Goal: Find specific page/section: Find specific page/section

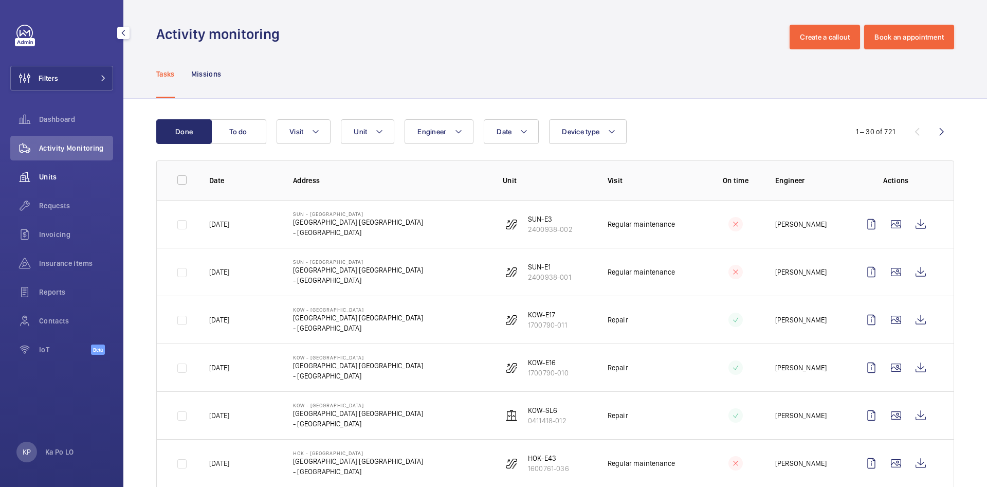
click at [90, 184] on div "Units" at bounding box center [61, 177] width 103 height 25
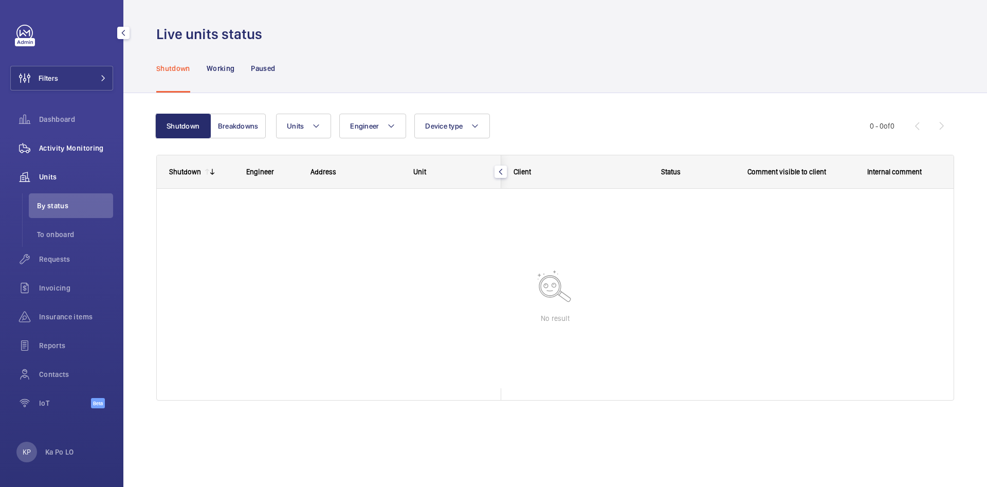
click at [79, 139] on div "Activity Monitoring" at bounding box center [61, 148] width 103 height 25
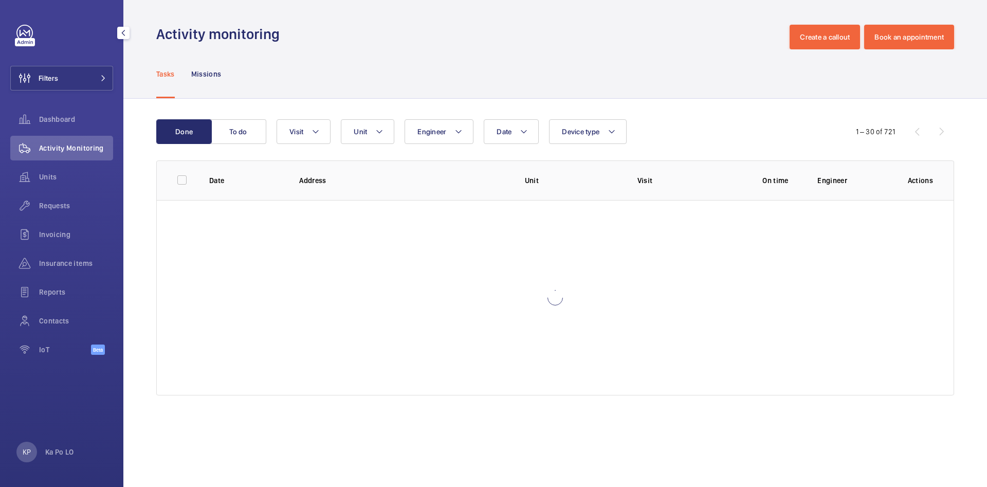
click at [124, 27] on button "button" at bounding box center [123, 33] width 12 height 12
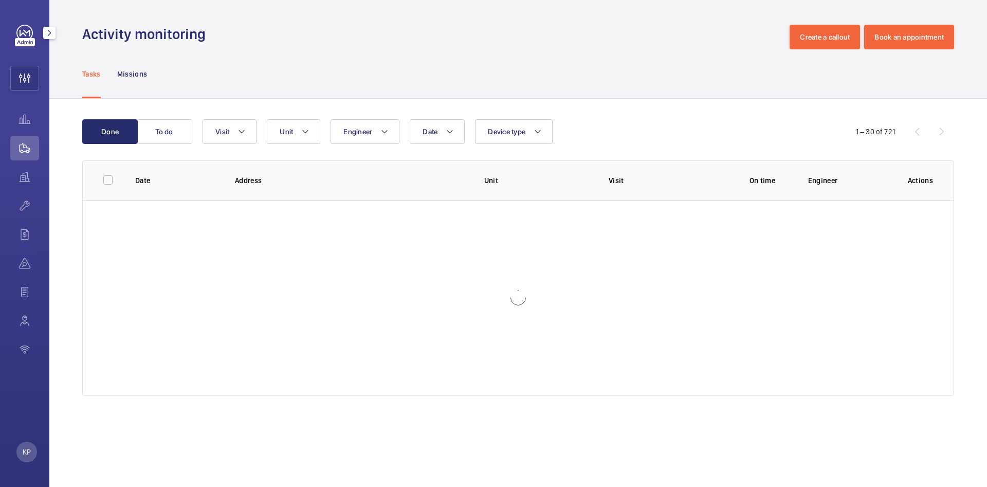
click at [45, 32] on mat-icon "button" at bounding box center [49, 33] width 12 height 8
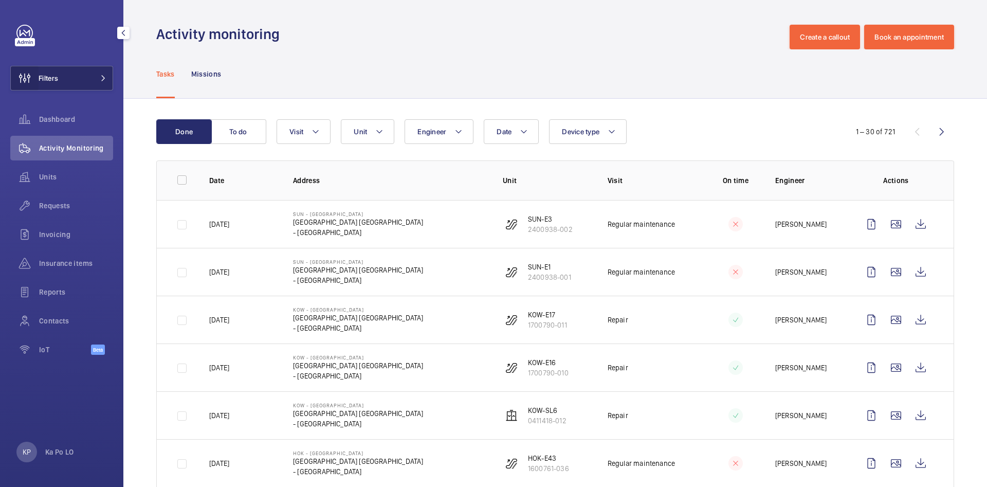
click at [33, 72] on wm-front-icon-button at bounding box center [25, 78] width 28 height 25
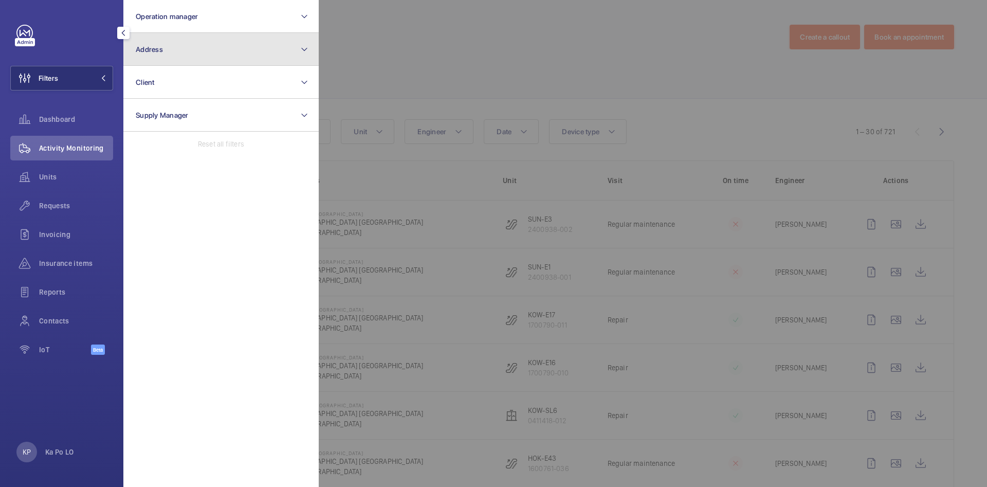
click at [193, 36] on button "Address" at bounding box center [220, 49] width 195 height 33
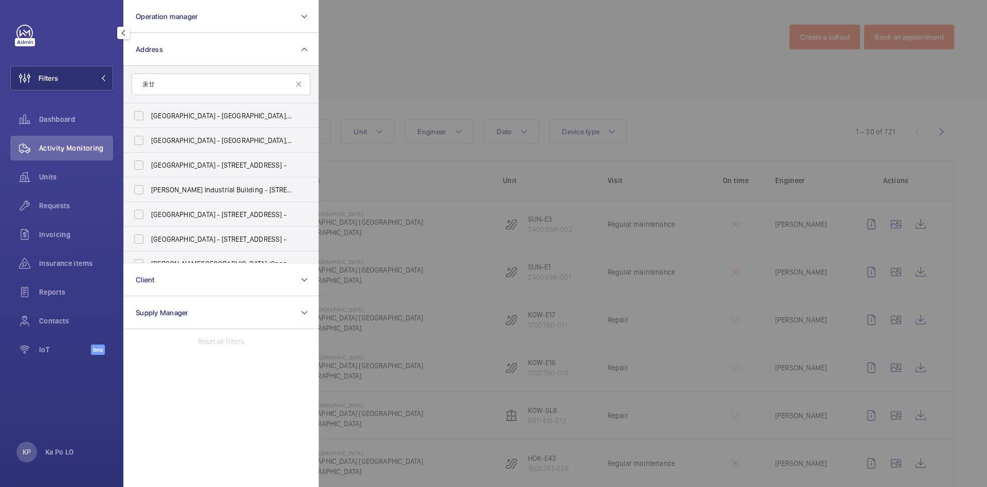
type input "汞"
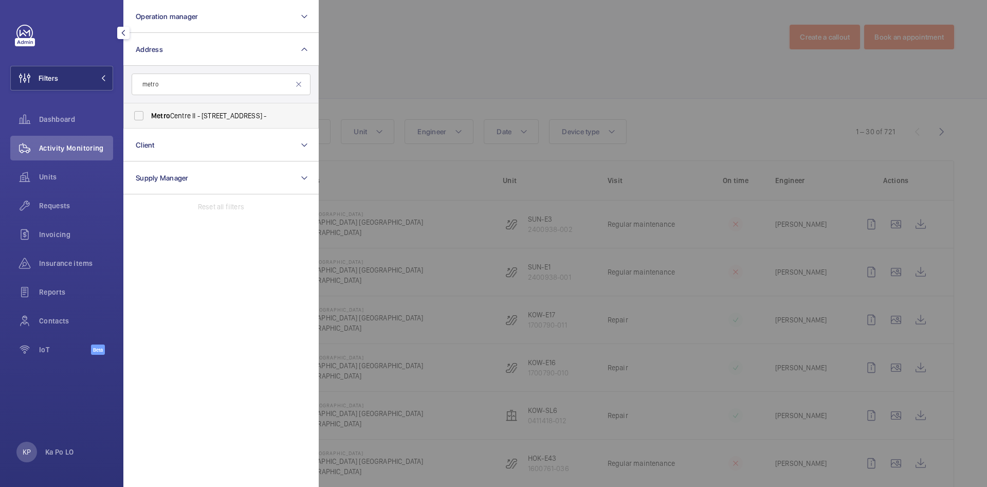
type input "metro"
click at [196, 115] on span "Metro Centre II - [STREET_ADDRESS] -" at bounding box center [221, 116] width 141 height 10
click at [149, 115] on input "Metro Centre II - [STREET_ADDRESS] -" at bounding box center [139, 115] width 21 height 21
checkbox input "true"
click at [442, 85] on div at bounding box center [812, 243] width 987 height 487
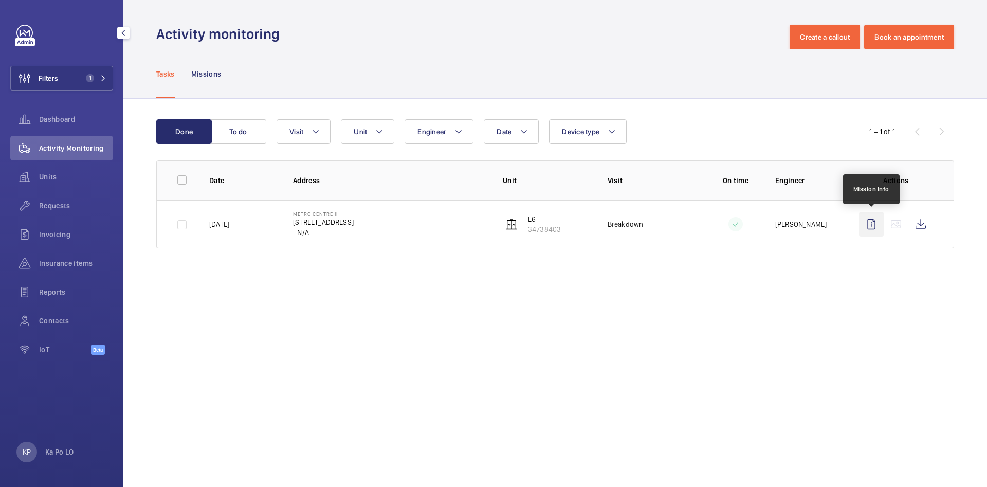
click at [767, 232] on wm-front-icon-button at bounding box center [871, 224] width 25 height 25
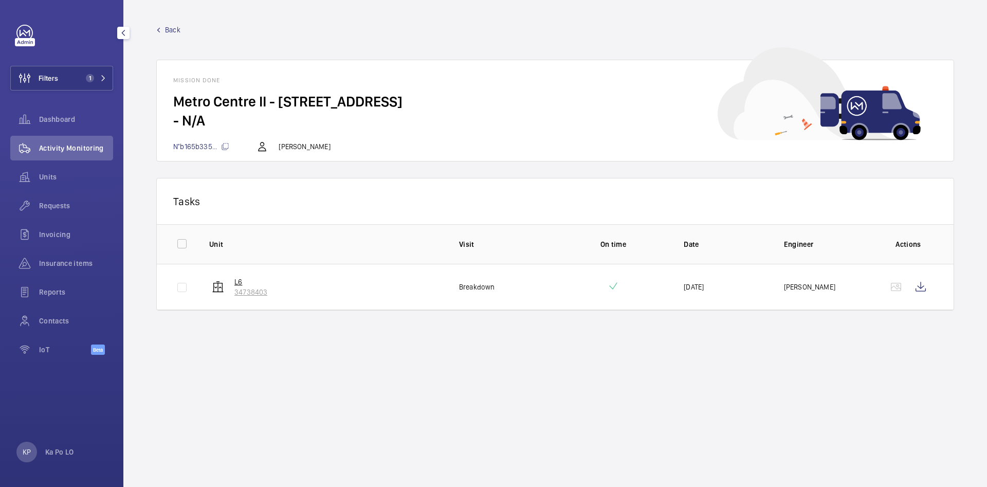
click at [235, 280] on p "L6" at bounding box center [250, 282] width 33 height 10
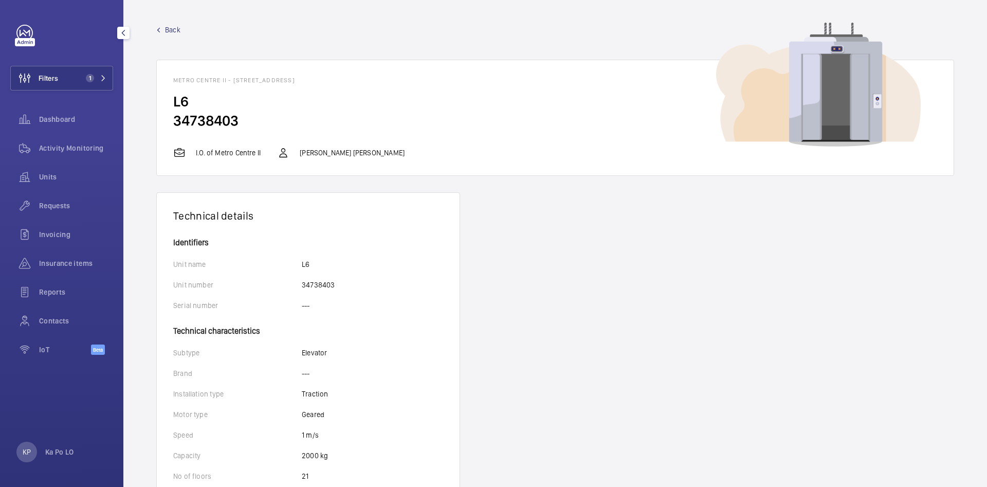
click at [171, 22] on wm-front-device-detail "Back Metro Centre II - [STREET_ADDRESS] L6 34738403 I.O. of Metro Centre II [PE…" at bounding box center [555, 473] width 864 height 947
click at [170, 26] on span "Back" at bounding box center [172, 30] width 15 height 10
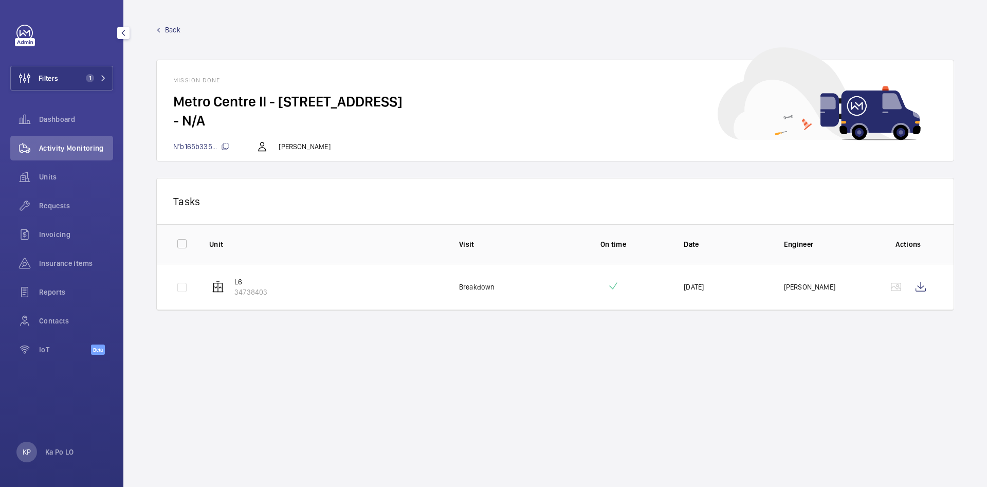
click at [176, 30] on span "Back" at bounding box center [172, 30] width 15 height 10
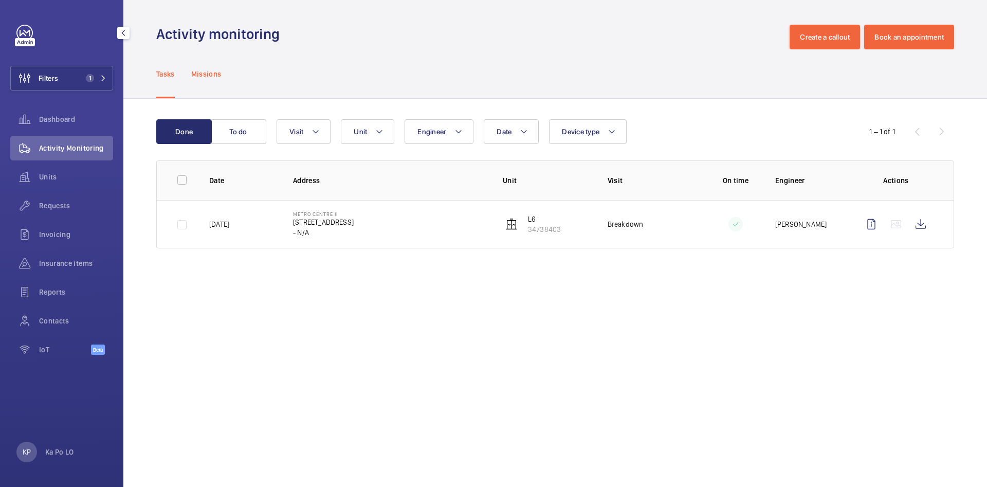
click at [214, 81] on div "Missions" at bounding box center [206, 73] width 30 height 49
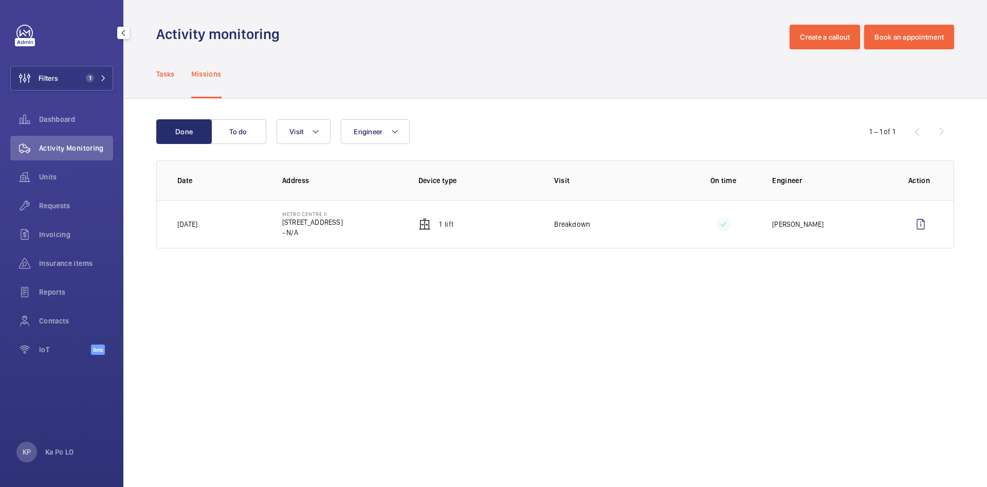
click at [164, 75] on p "Tasks" at bounding box center [165, 74] width 19 height 10
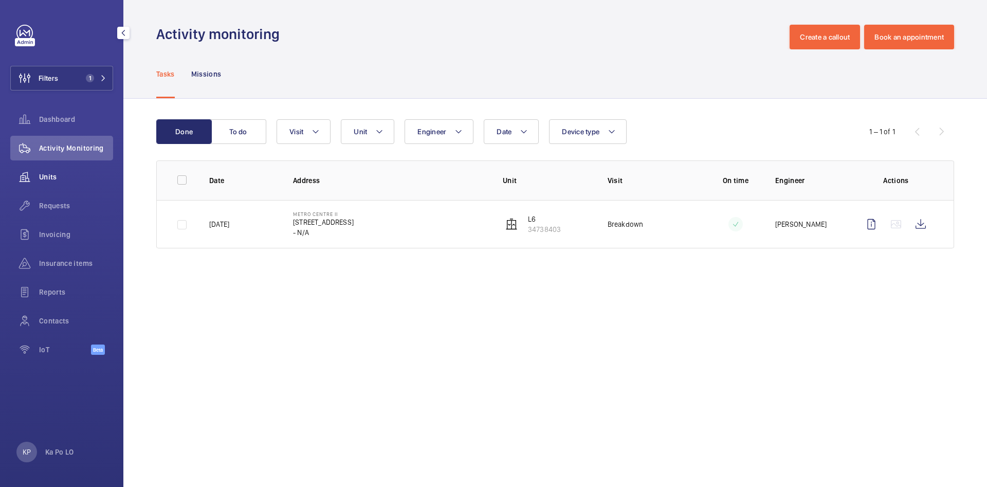
click at [49, 181] on span "Units" at bounding box center [76, 177] width 74 height 10
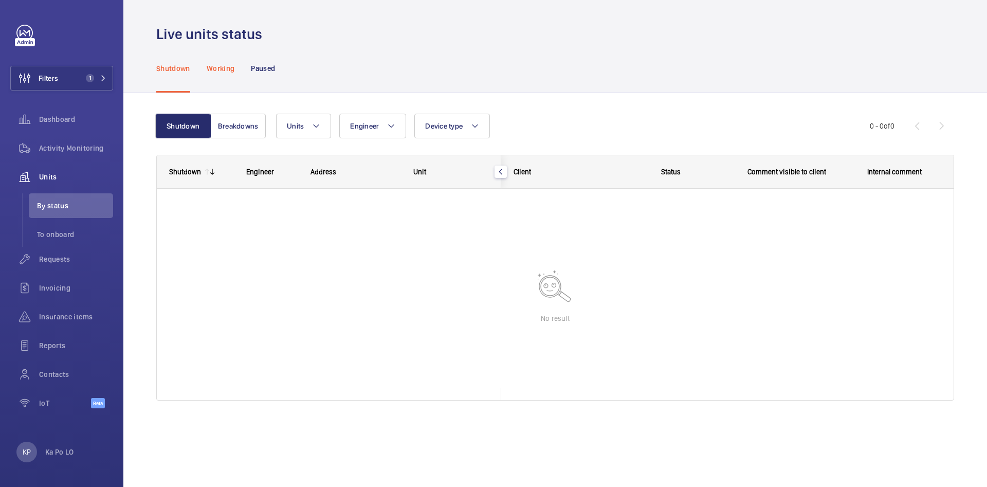
click at [222, 80] on div "Working" at bounding box center [221, 68] width 28 height 49
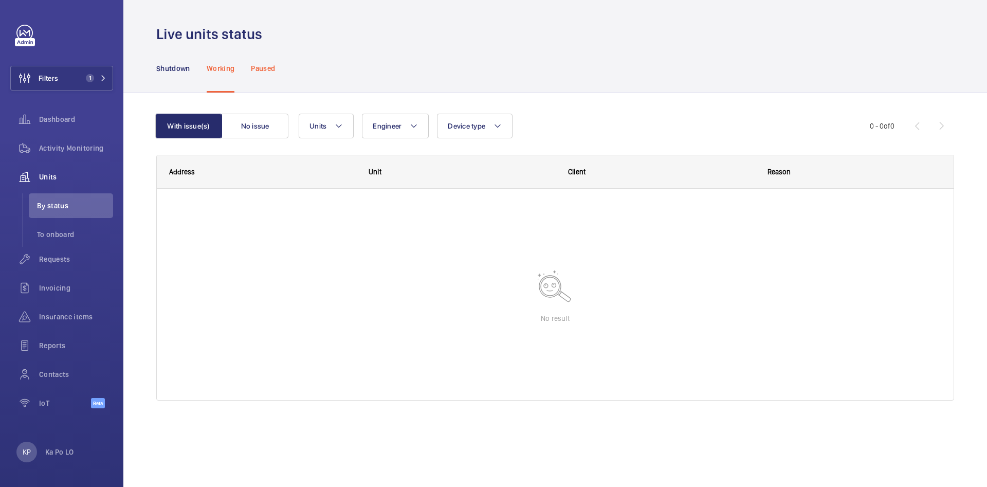
click at [265, 69] on p "Paused" at bounding box center [263, 68] width 24 height 10
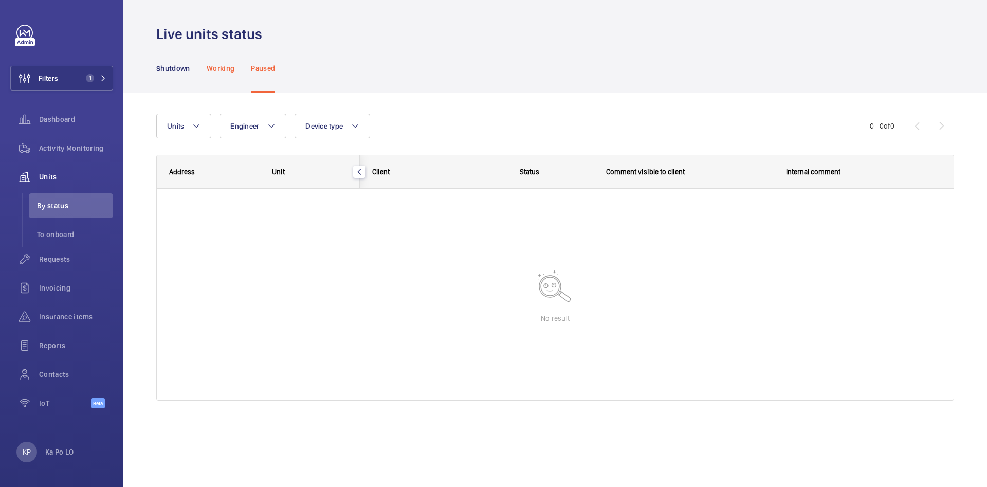
click at [226, 76] on div "Working" at bounding box center [221, 68] width 28 height 49
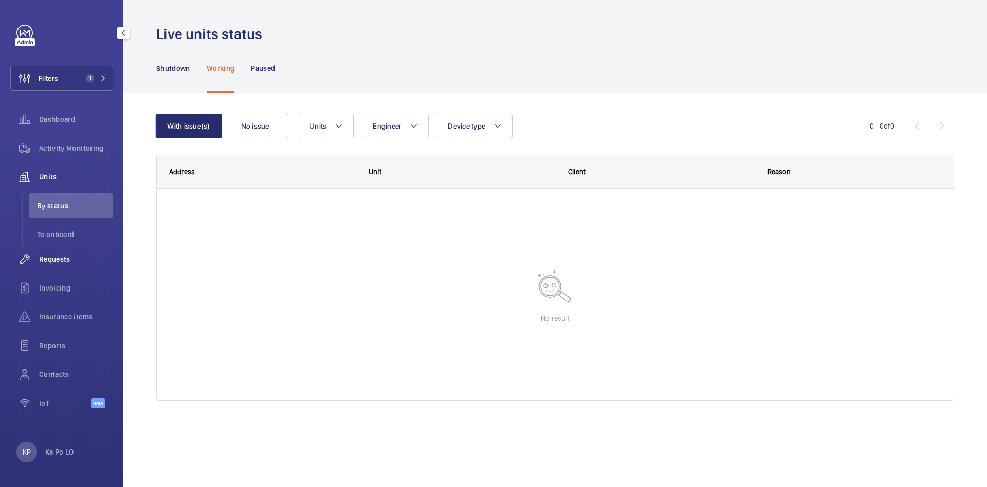
click at [69, 256] on span "Requests" at bounding box center [76, 259] width 74 height 10
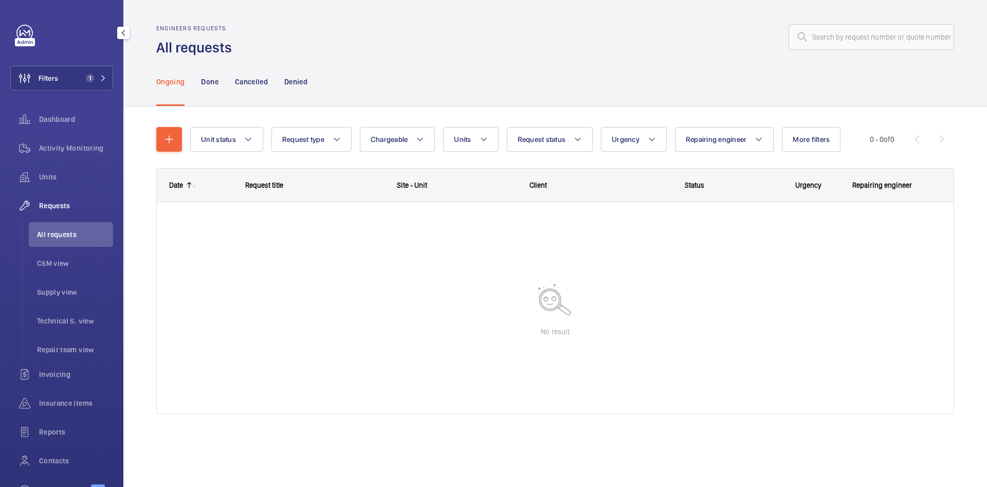
click at [72, 210] on span "Requests" at bounding box center [76, 206] width 74 height 10
click at [62, 369] on span "Invoicing" at bounding box center [76, 374] width 74 height 10
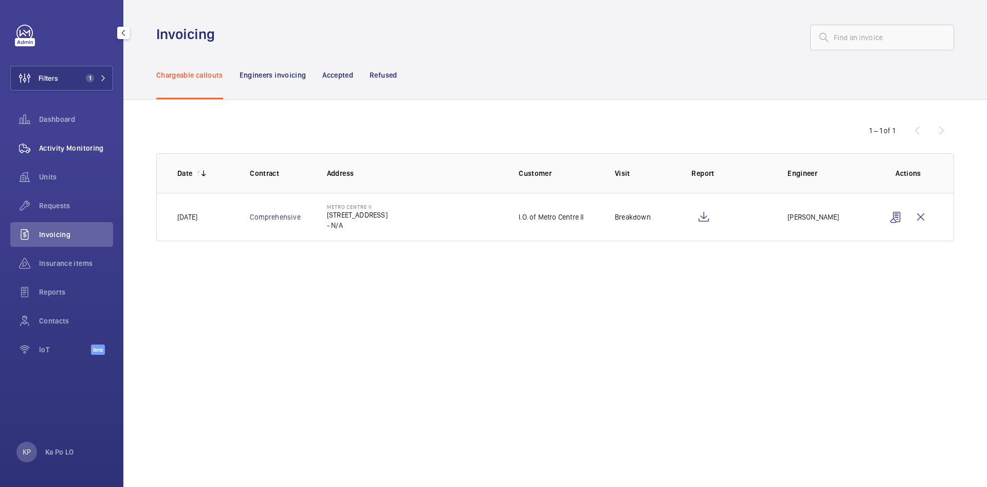
click at [74, 139] on div "Activity Monitoring" at bounding box center [61, 148] width 103 height 25
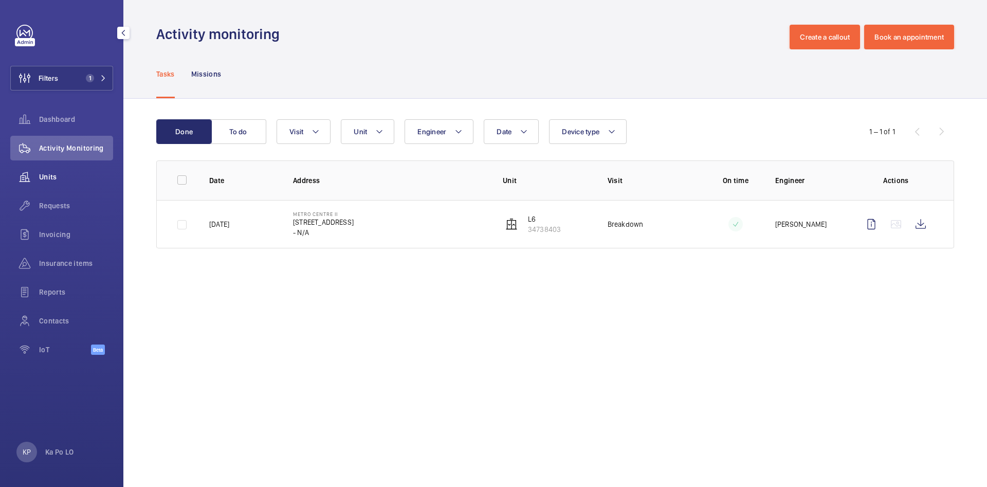
click at [72, 176] on span "Units" at bounding box center [76, 177] width 74 height 10
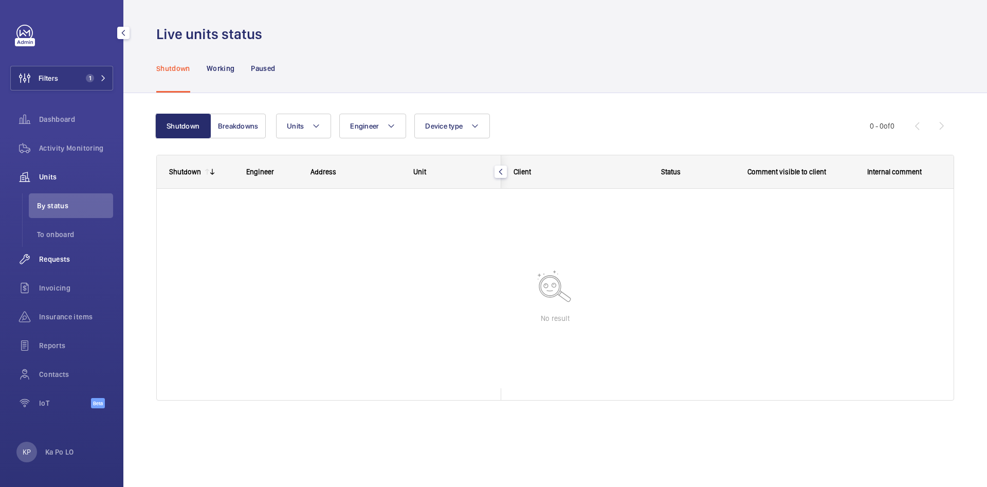
click at [70, 257] on span "Requests" at bounding box center [76, 259] width 74 height 10
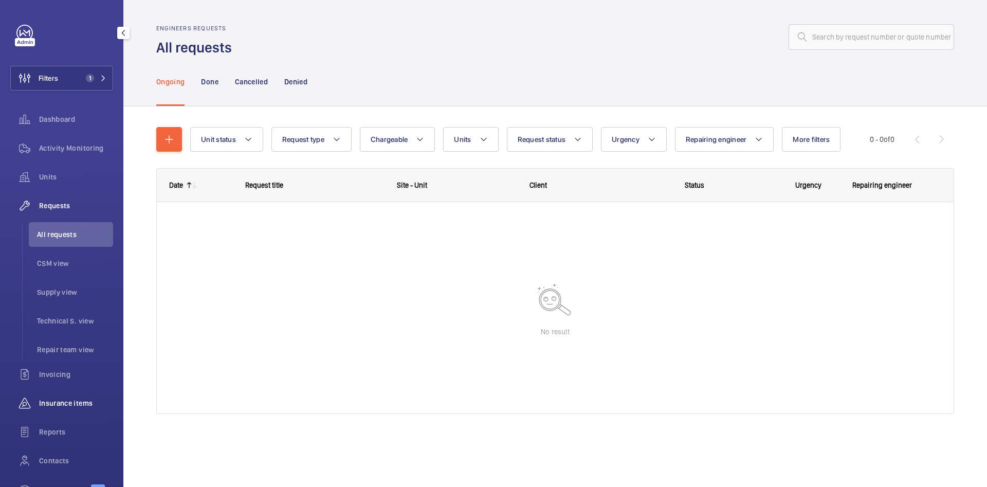
click at [63, 397] on div "Insurance items" at bounding box center [61, 403] width 103 height 25
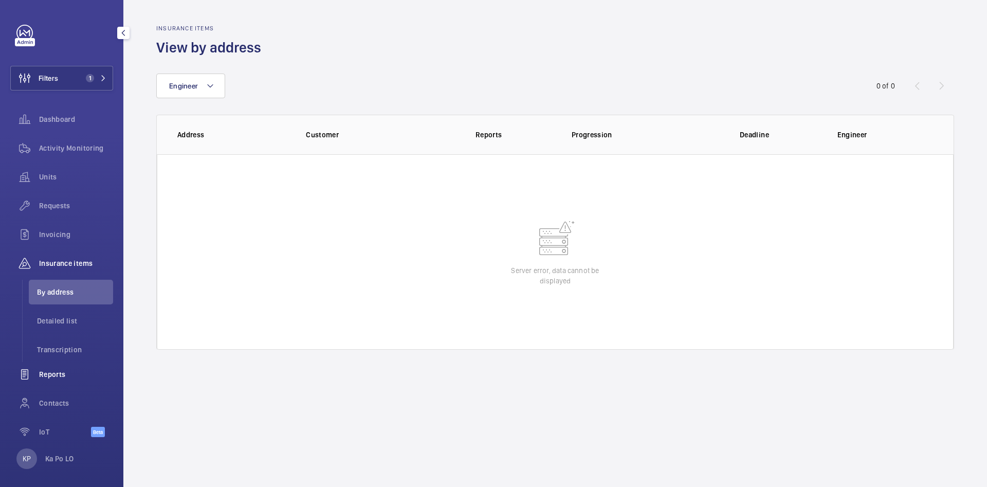
click at [60, 369] on span "Reports" at bounding box center [76, 374] width 74 height 10
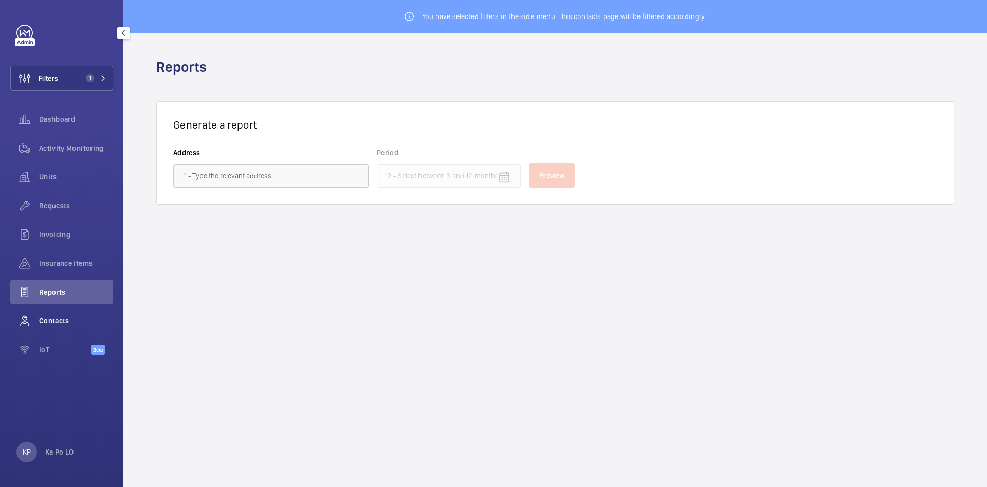
click at [78, 317] on span "Contacts" at bounding box center [76, 321] width 74 height 10
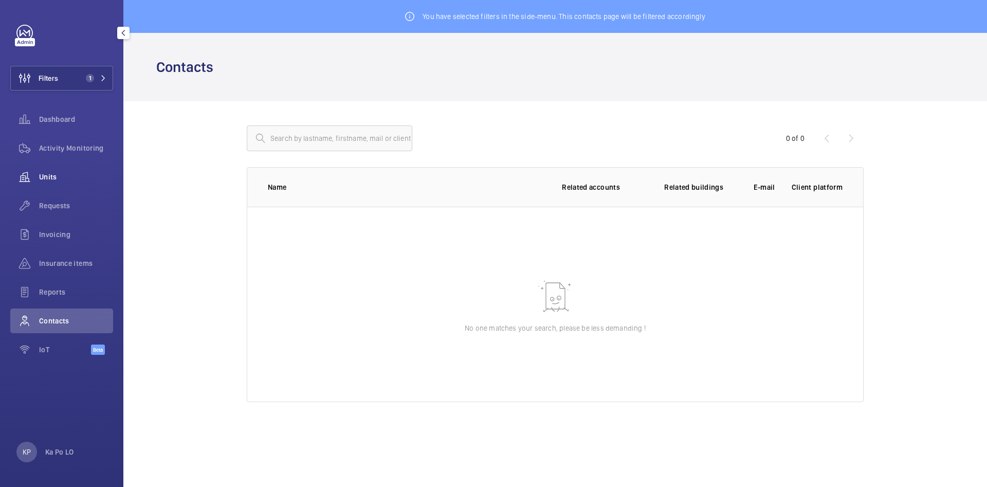
click at [66, 165] on div "Units" at bounding box center [61, 177] width 103 height 25
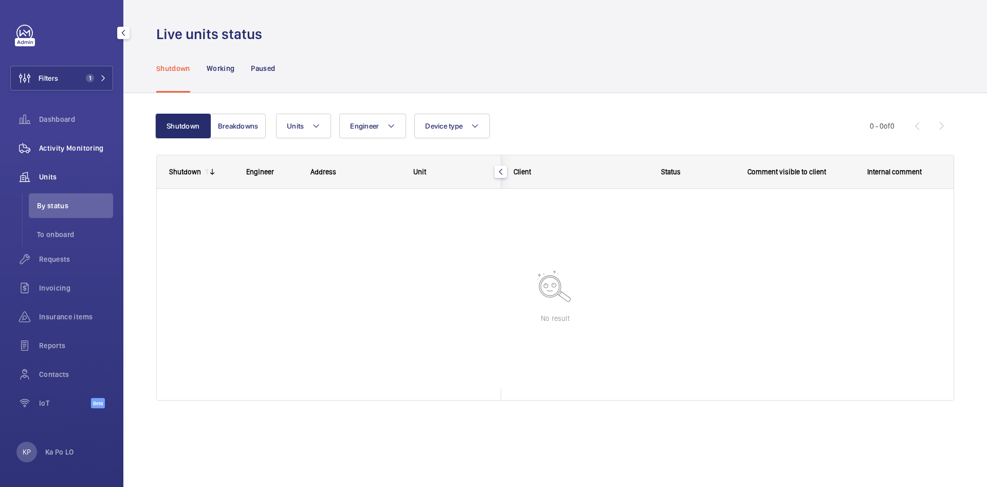
click at [92, 149] on span "Activity Monitoring" at bounding box center [76, 148] width 74 height 10
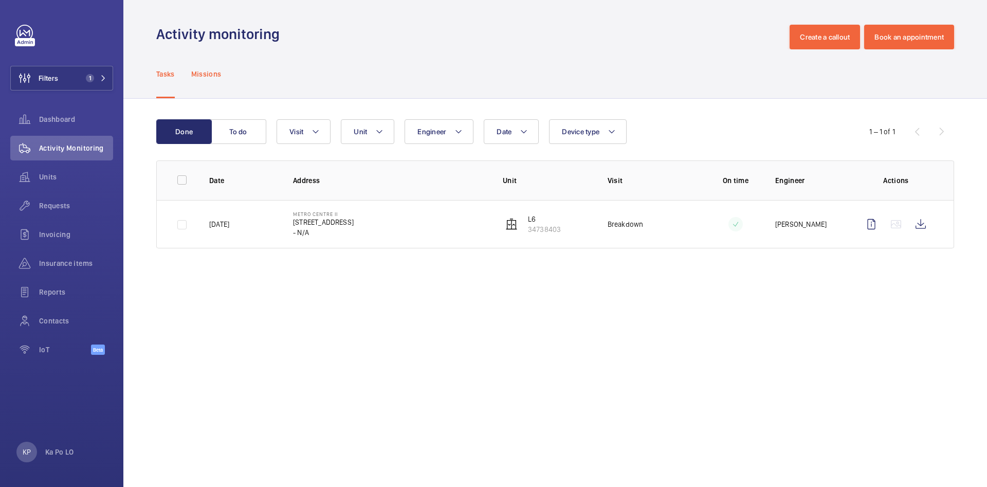
click at [215, 75] on p "Missions" at bounding box center [206, 74] width 30 height 10
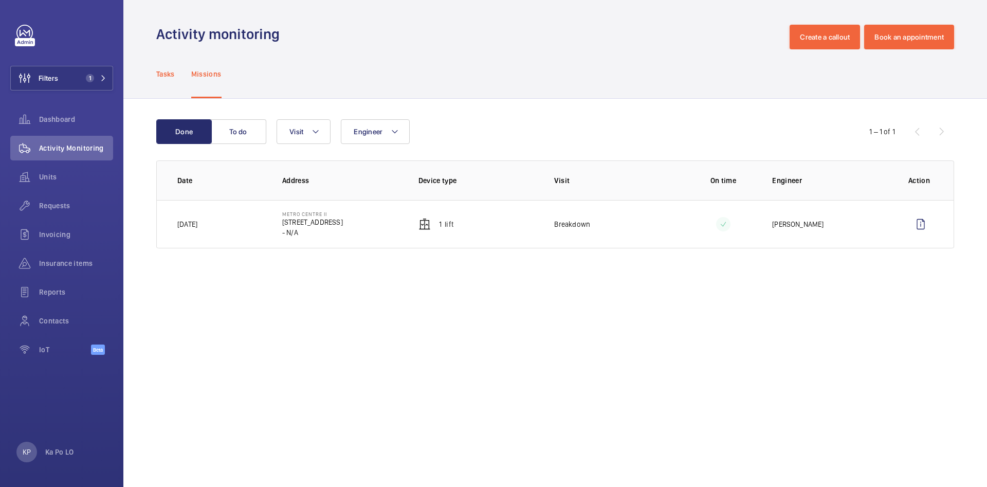
click at [164, 72] on p "Tasks" at bounding box center [165, 74] width 19 height 10
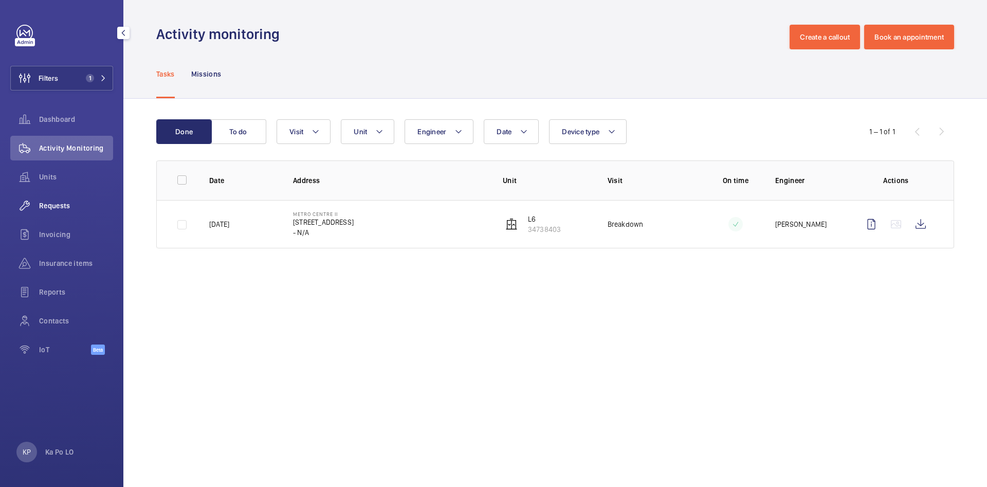
click at [57, 201] on span "Requests" at bounding box center [76, 206] width 74 height 10
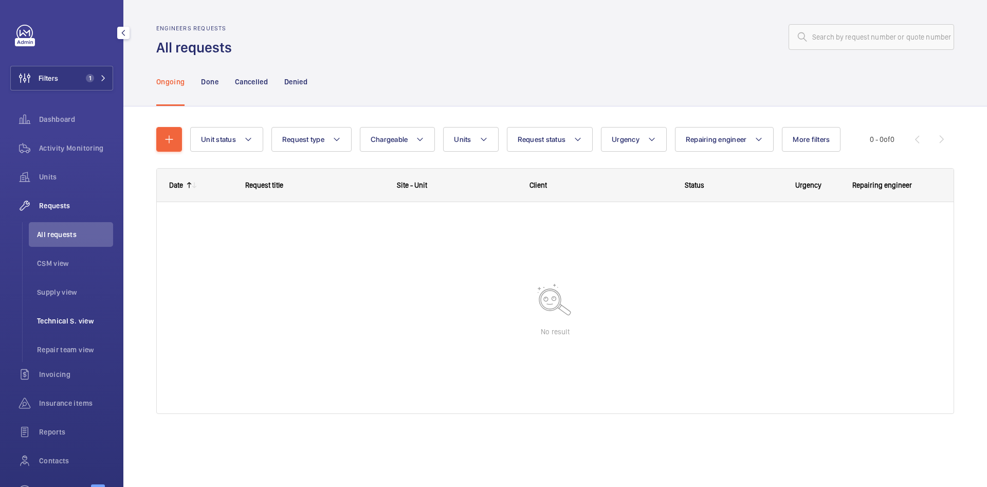
click at [78, 318] on span "Technical S. view" at bounding box center [75, 321] width 76 height 10
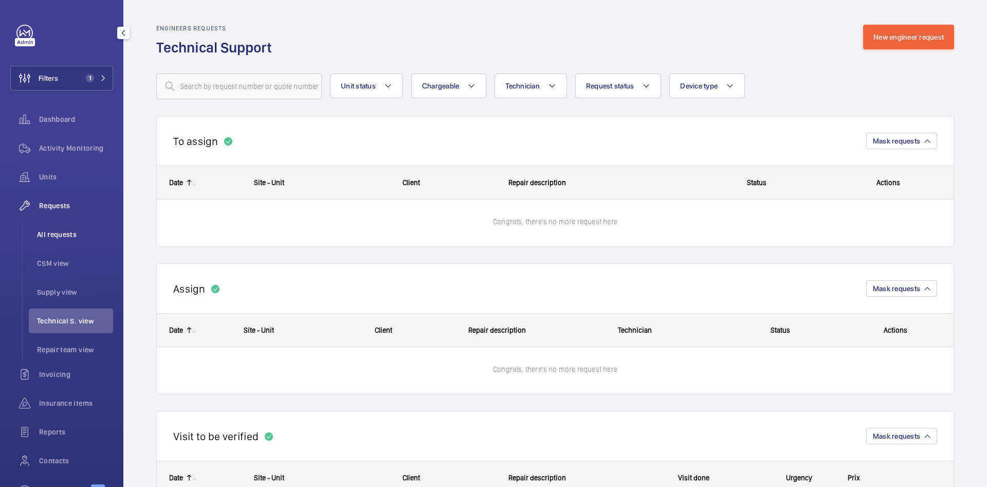
click at [70, 235] on span "All requests" at bounding box center [75, 234] width 76 height 10
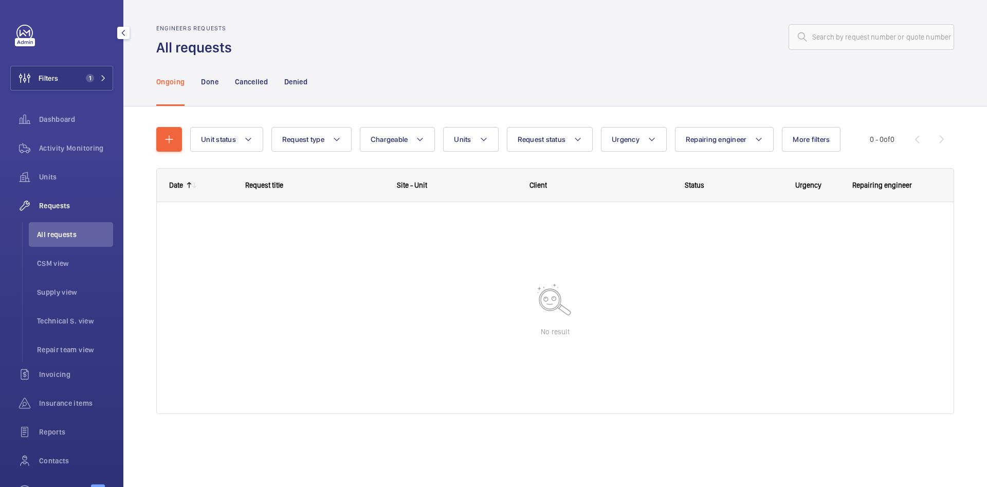
click at [59, 199] on div "Requests" at bounding box center [61, 205] width 103 height 25
click at [69, 206] on span "Requests" at bounding box center [76, 206] width 74 height 10
click at [41, 173] on span "Units" at bounding box center [76, 177] width 74 height 10
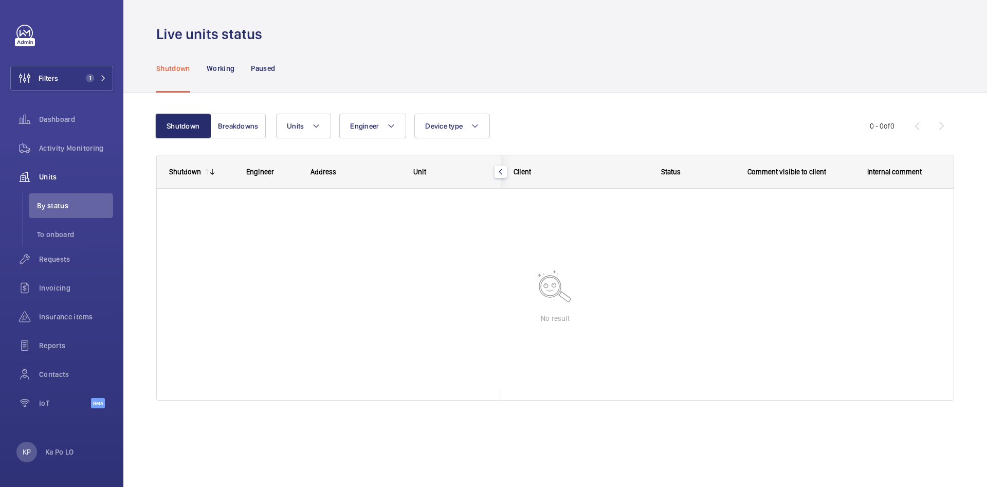
click at [250, 106] on div "Shutdown Breakdowns Units Engineer Device type More filters Reset all filters 0…" at bounding box center [555, 261] width 798 height 328
click at [54, 206] on span "By status" at bounding box center [75, 206] width 76 height 10
click at [84, 77] on span "1" at bounding box center [88, 78] width 12 height 8
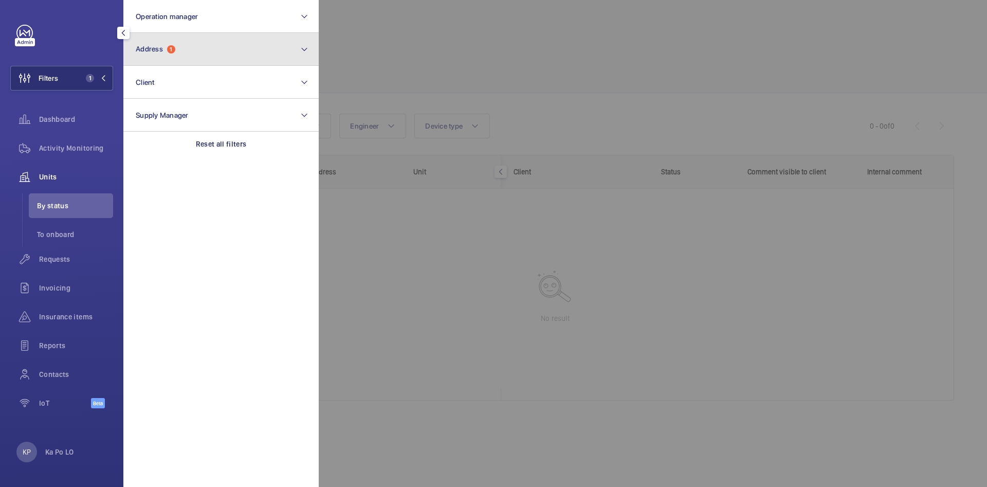
click at [232, 56] on button "Address 1" at bounding box center [220, 49] width 195 height 33
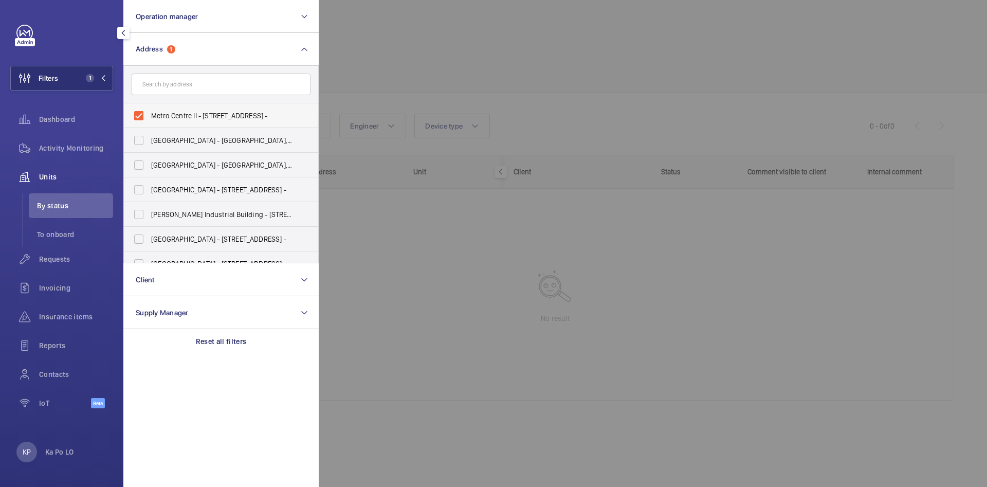
click at [177, 116] on span "Metro Centre II - [STREET_ADDRESS] -" at bounding box center [221, 116] width 141 height 10
click at [149, 116] on input "Metro Centre II - [STREET_ADDRESS] -" at bounding box center [139, 115] width 21 height 21
checkbox input "false"
click at [381, 107] on div at bounding box center [812, 243] width 987 height 487
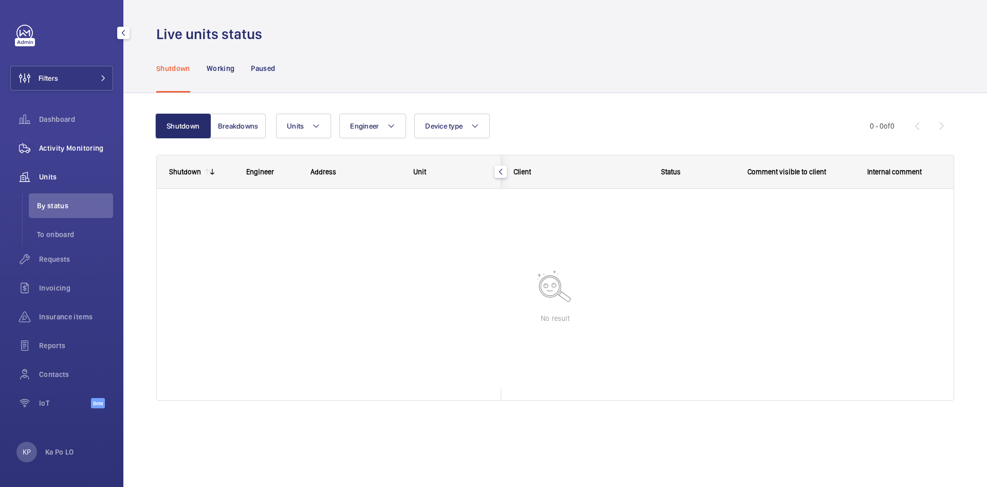
click at [69, 144] on span "Activity Monitoring" at bounding box center [76, 148] width 74 height 10
